Goal: Information Seeking & Learning: Check status

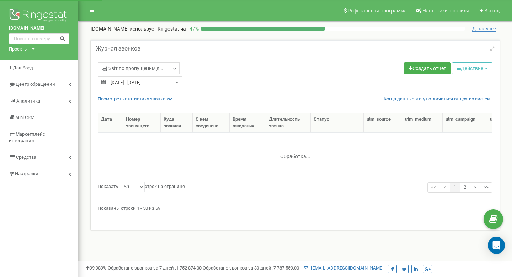
select select "50"
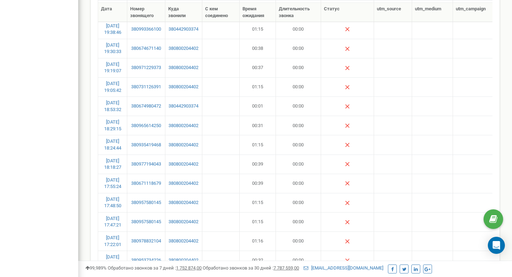
scroll to position [182, 0]
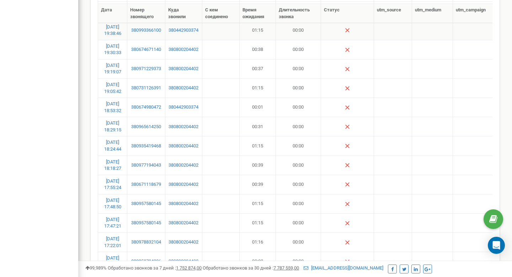
click at [256, 26] on td "01:15" at bounding box center [258, 30] width 36 height 19
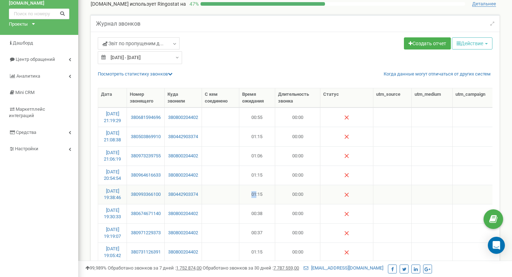
scroll to position [11, 0]
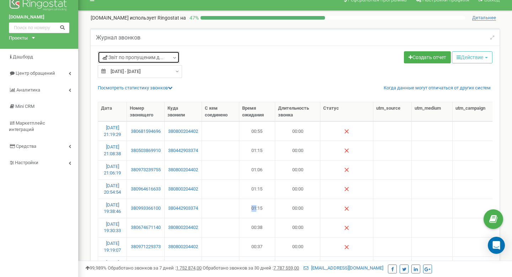
click at [129, 57] on span "Звіт по пропущеним д..." at bounding box center [132, 57] width 61 height 7
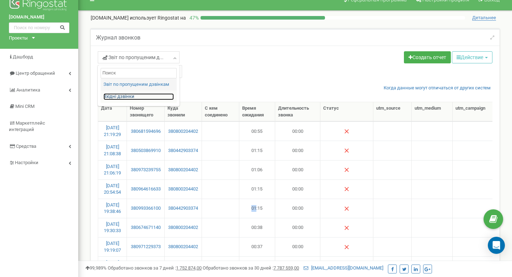
click at [137, 95] on link "Вхідні дзвінки" at bounding box center [138, 96] width 70 height 7
